Goal: Task Accomplishment & Management: Manage account settings

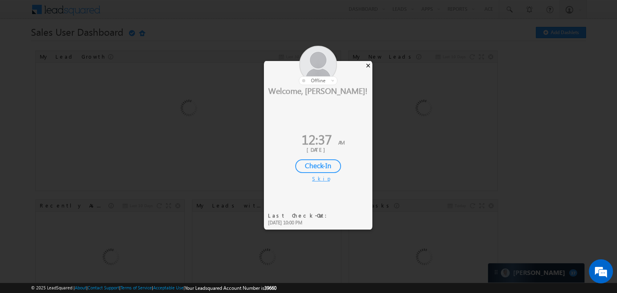
click at [368, 63] on div "×" at bounding box center [368, 65] width 8 height 9
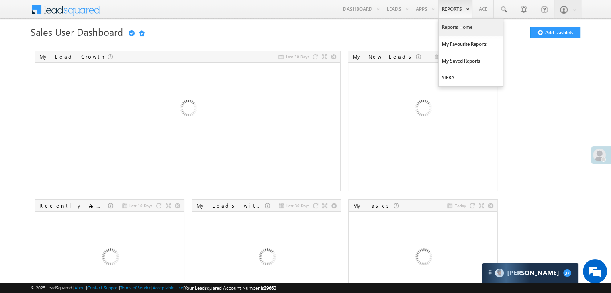
click at [448, 30] on link "Reports Home" at bounding box center [471, 27] width 64 height 17
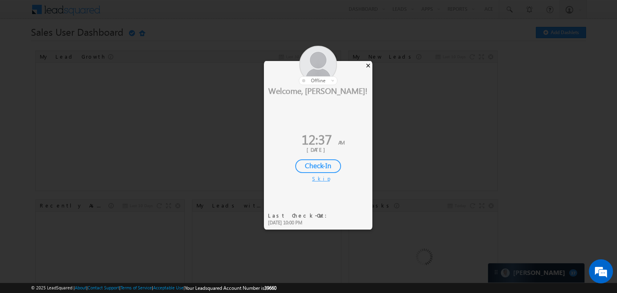
click at [371, 66] on div "×" at bounding box center [368, 65] width 8 height 9
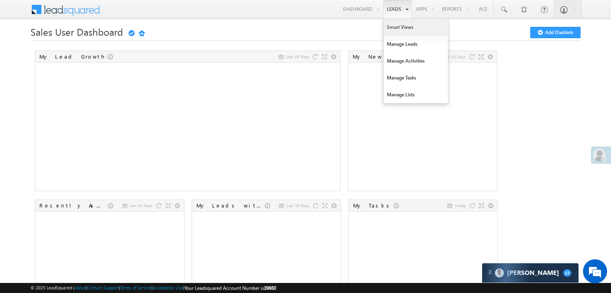
click at [391, 28] on link "Smart Views" at bounding box center [416, 27] width 64 height 17
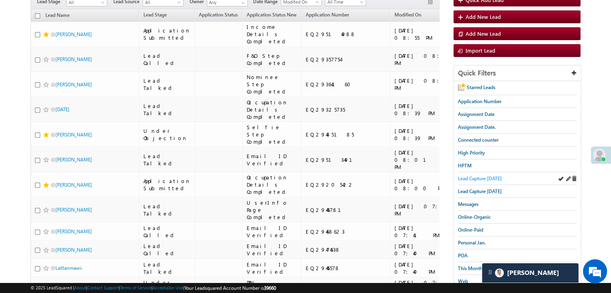
click at [468, 180] on span "Lead Capture [DATE]" at bounding box center [480, 179] width 44 height 6
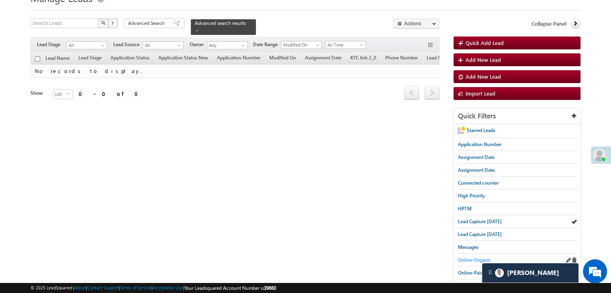
scroll to position [40, 0]
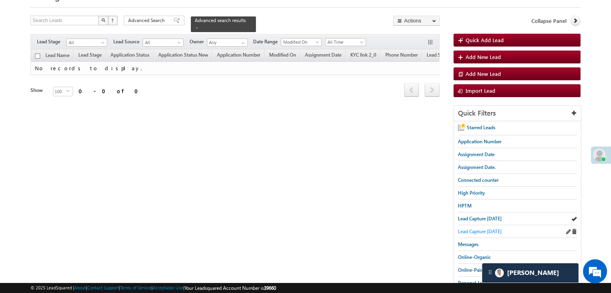
click at [475, 231] on span "Lead Capture [DATE]" at bounding box center [480, 232] width 44 height 6
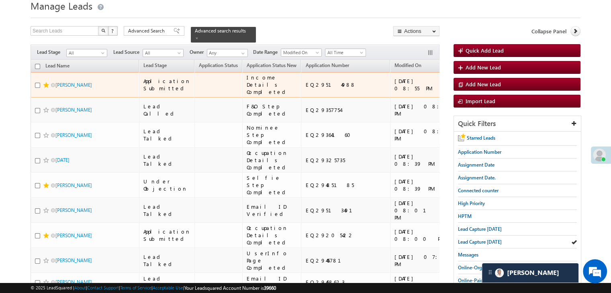
scroll to position [161, 0]
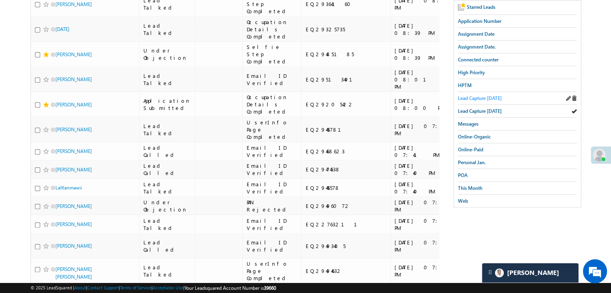
click at [498, 97] on span "Lead Capture [DATE]" at bounding box center [480, 98] width 44 height 6
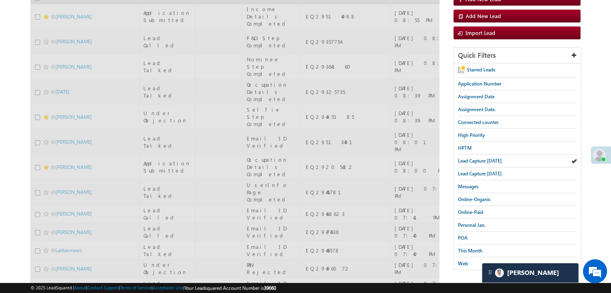
scroll to position [0, 0]
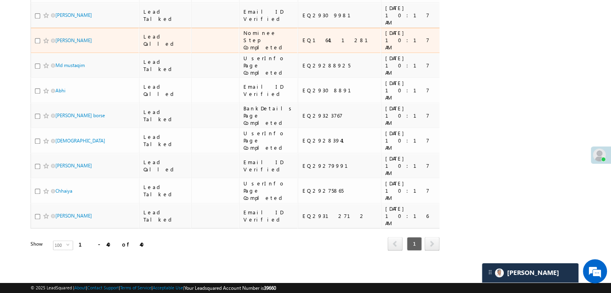
scroll to position [1057, 0]
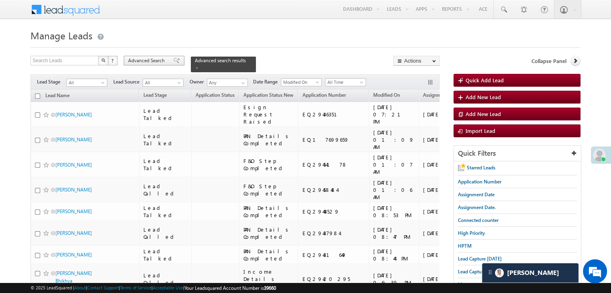
click at [163, 60] on span "Advanced Search" at bounding box center [147, 60] width 39 height 7
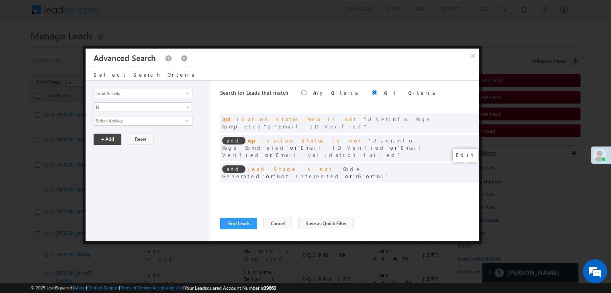
click at [461, 187] on span at bounding box center [461, 190] width 6 height 6
click at [137, 135] on input "09/23/25" at bounding box center [117, 135] width 47 height 10
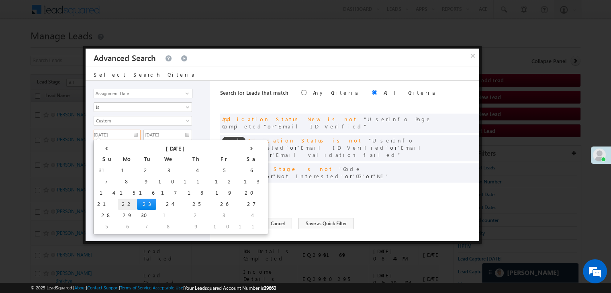
click at [118, 202] on td "22" at bounding box center [127, 204] width 19 height 11
type input "09/22/25"
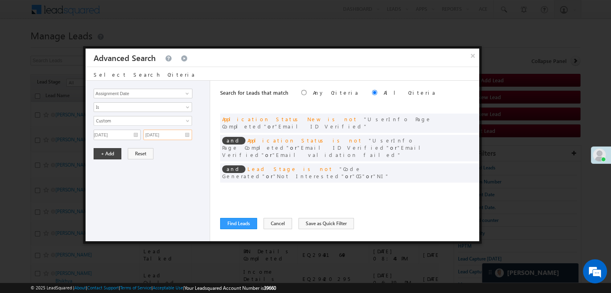
click at [178, 133] on input "09/23/25" at bounding box center [167, 135] width 49 height 10
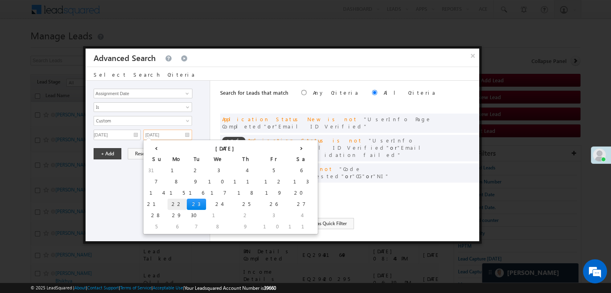
click at [168, 201] on td "22" at bounding box center [177, 204] width 19 height 11
type input "09/22/25"
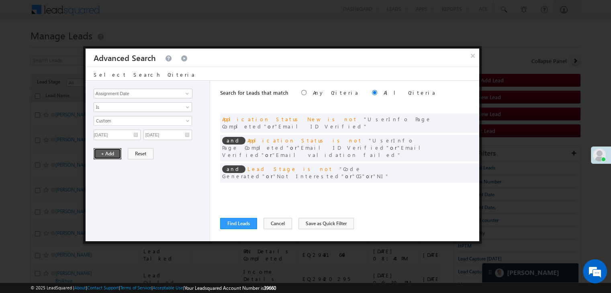
click at [112, 153] on button "+ Add" at bounding box center [108, 153] width 28 height 11
click at [230, 223] on button "Find Leads" at bounding box center [238, 223] width 37 height 11
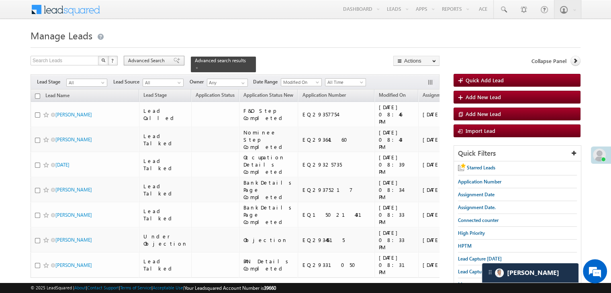
click at [149, 60] on span "Advanced Search" at bounding box center [147, 60] width 39 height 7
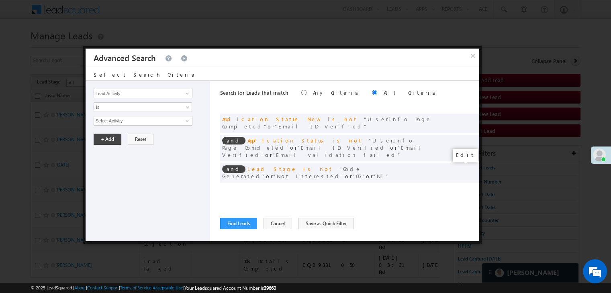
click at [461, 187] on span at bounding box center [461, 190] width 6 height 6
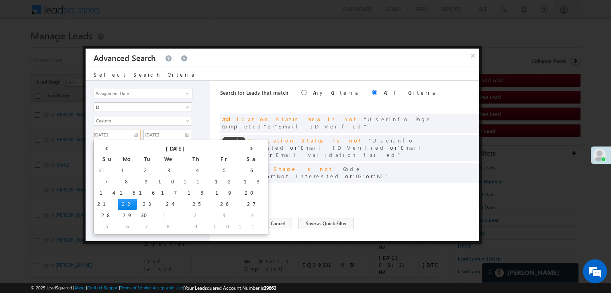
click at [133, 132] on input "09/22/25" at bounding box center [117, 135] width 47 height 10
click at [137, 204] on td "23" at bounding box center [146, 204] width 19 height 11
type input "09/23/25"
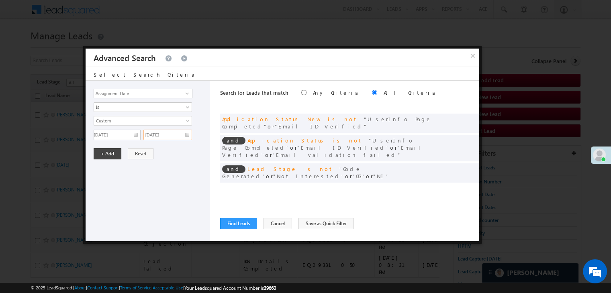
click at [184, 133] on input "09/22/25" at bounding box center [167, 135] width 49 height 10
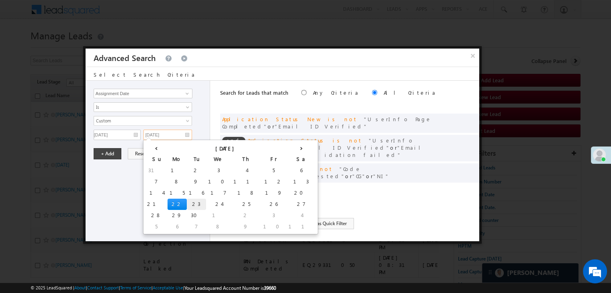
click at [187, 202] on td "23" at bounding box center [196, 204] width 19 height 11
type input "09/23/25"
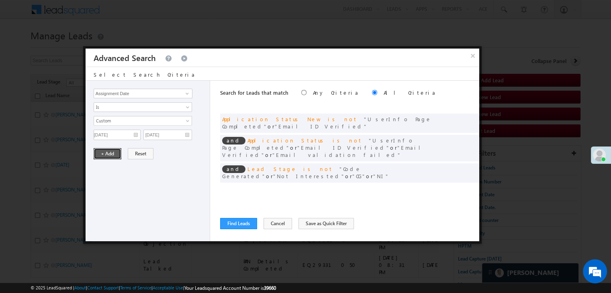
click at [113, 150] on button "+ Add" at bounding box center [108, 153] width 28 height 11
click at [235, 219] on button "Find Leads" at bounding box center [238, 223] width 37 height 11
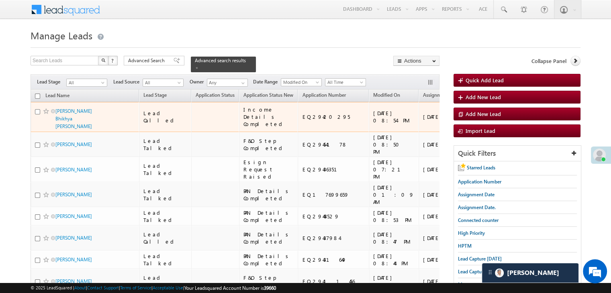
click at [37, 115] on input "checkbox" at bounding box center [37, 111] width 5 height 5
checkbox input "true"
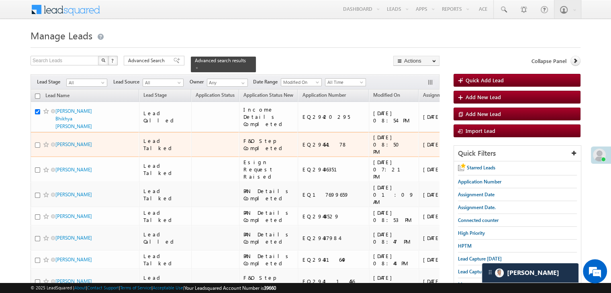
click at [36, 148] on input "checkbox" at bounding box center [37, 145] width 5 height 5
checkbox input "true"
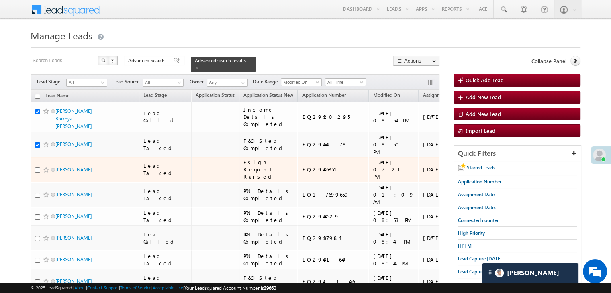
click at [35, 173] on input "checkbox" at bounding box center [37, 170] width 5 height 5
checkbox input "true"
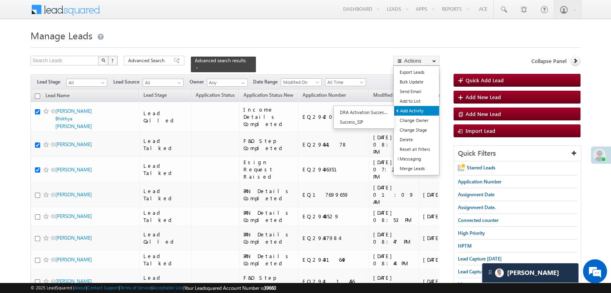
click at [418, 108] on link "Add Activity" at bounding box center [416, 111] width 45 height 10
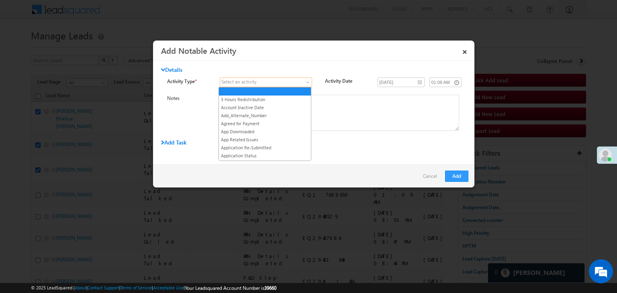
click at [287, 84] on span at bounding box center [261, 82] width 82 height 7
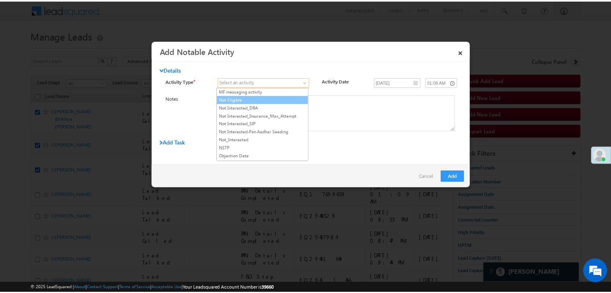
scroll to position [683, 0]
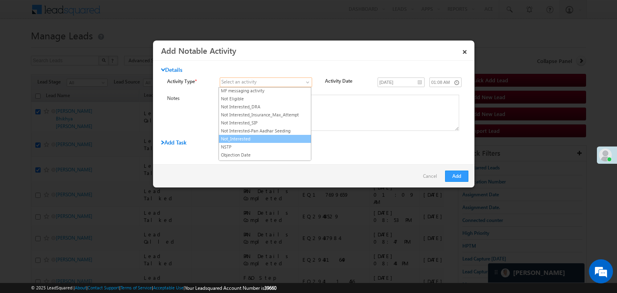
click at [276, 135] on link "Not_Interested" at bounding box center [265, 138] width 92 height 7
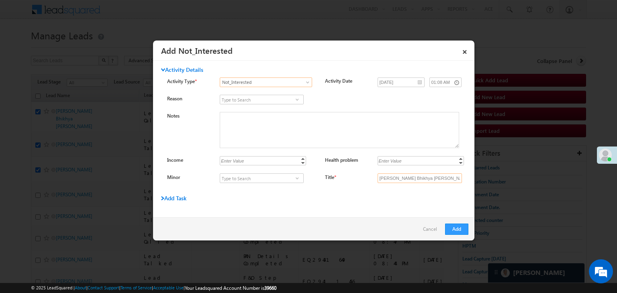
click at [433, 179] on input "Karnik Bhikhya Gharat - Not_Interested" at bounding box center [420, 179] width 84 height 10
click at [432, 179] on input "Title *" at bounding box center [420, 179] width 84 height 10
type input "na"
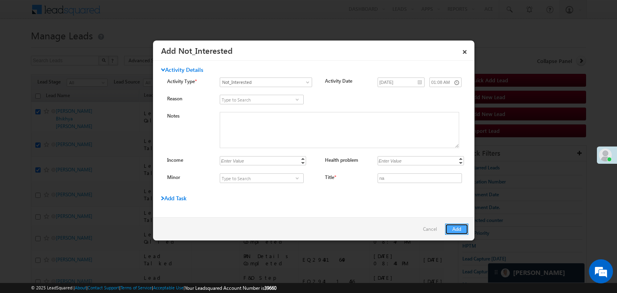
click at [459, 227] on button "Add" at bounding box center [456, 229] width 23 height 11
